Goal: Information Seeking & Learning: Learn about a topic

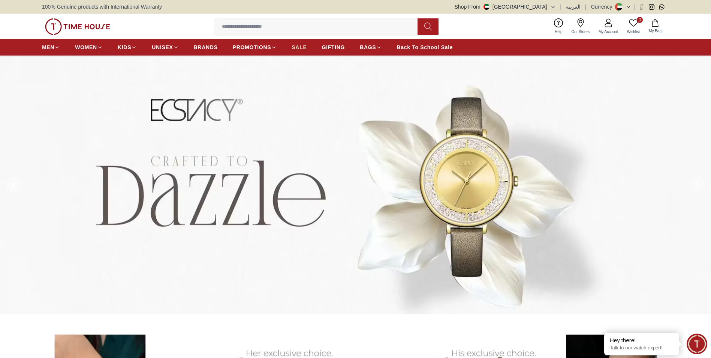
click at [303, 48] on span "SALE" at bounding box center [299, 48] width 15 height 8
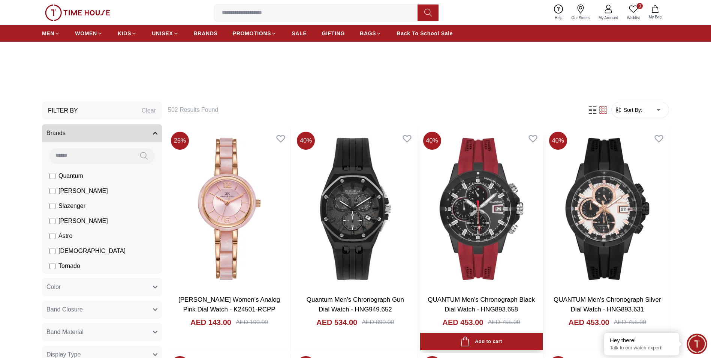
scroll to position [263, 0]
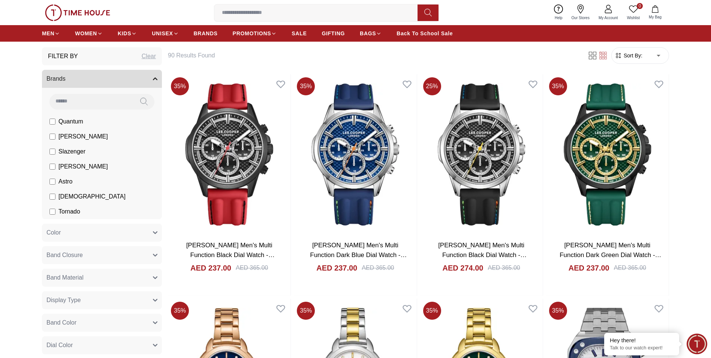
click at [634, 55] on span "Sort By:" at bounding box center [633, 56] width 20 height 8
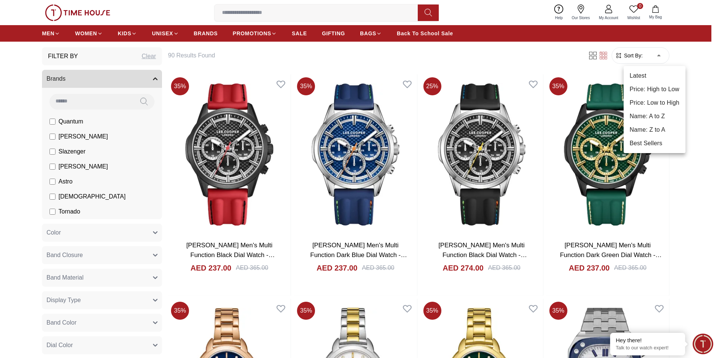
click at [653, 101] on li "Price: Low to High" at bounding box center [655, 103] width 62 height 14
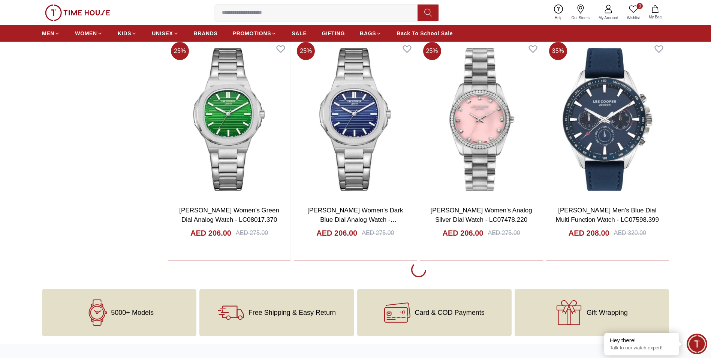
scroll to position [1200, 0]
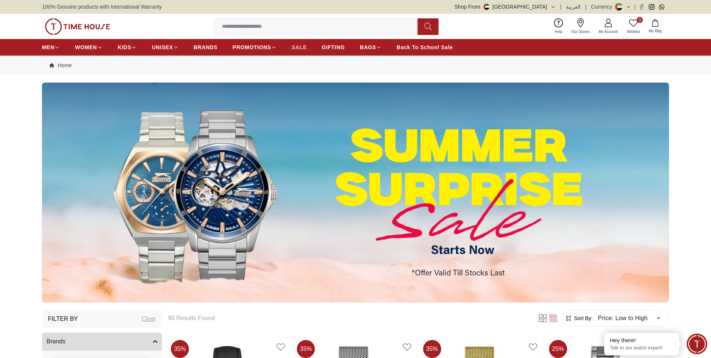
click at [299, 48] on span "SALE" at bounding box center [299, 48] width 15 height 8
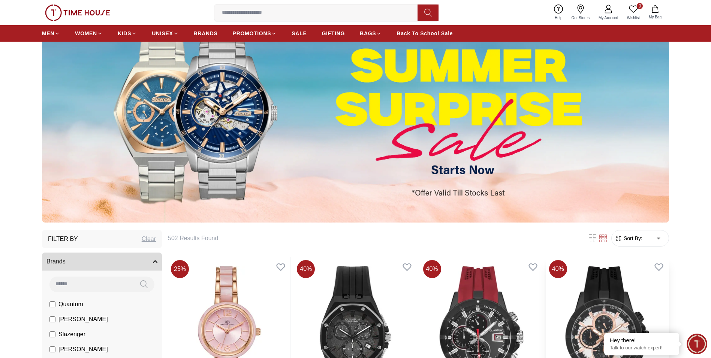
scroll to position [150, 0]
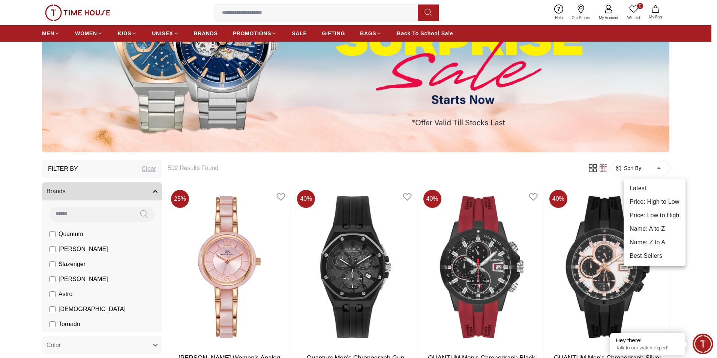
click at [655, 213] on li "Price: Low to High" at bounding box center [655, 216] width 62 height 14
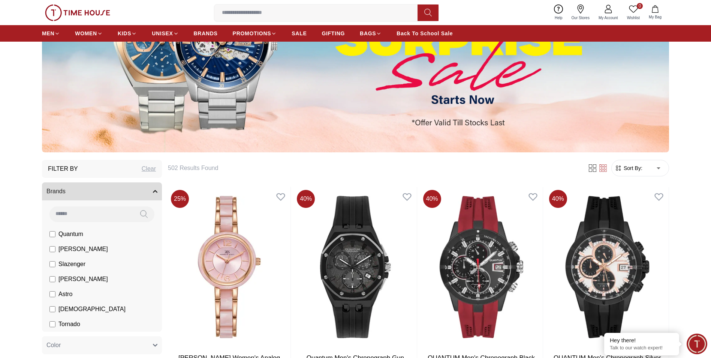
type input "*"
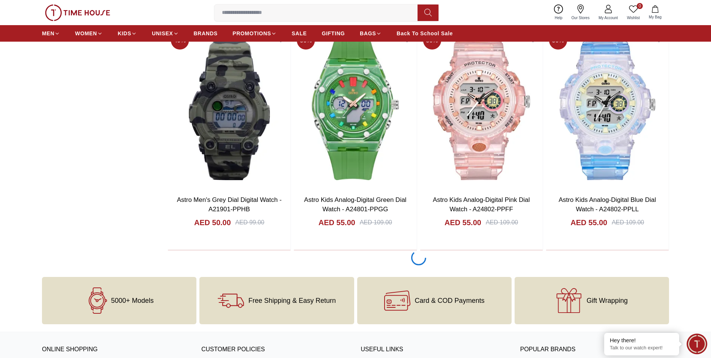
scroll to position [1313, 0]
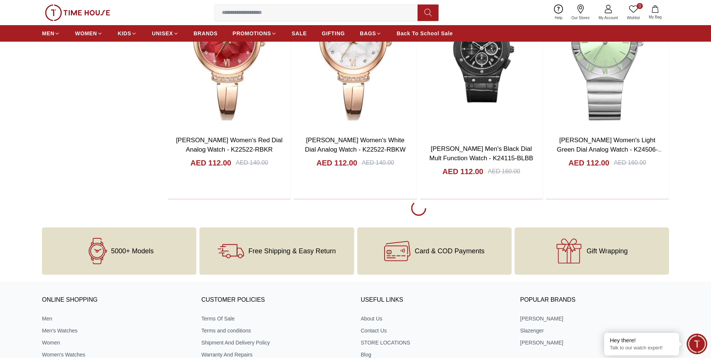
scroll to position [3525, 0]
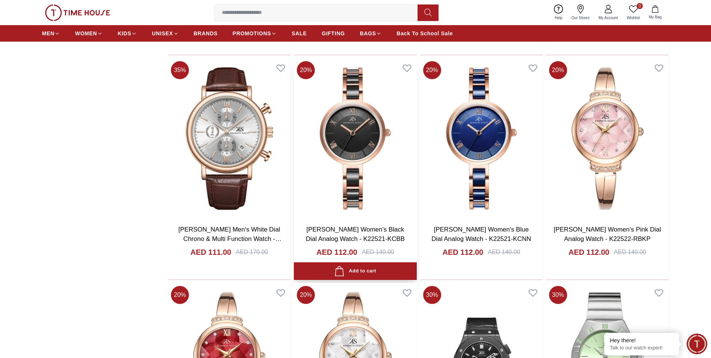
scroll to position [3075, 0]
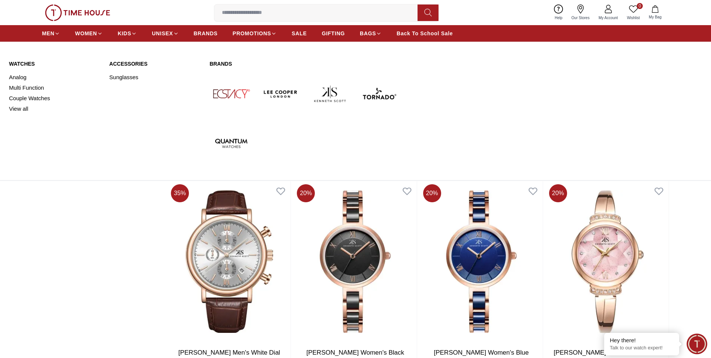
click at [277, 92] on img at bounding box center [281, 94] width 44 height 44
